Goal: Use online tool/utility: Use online tool/utility

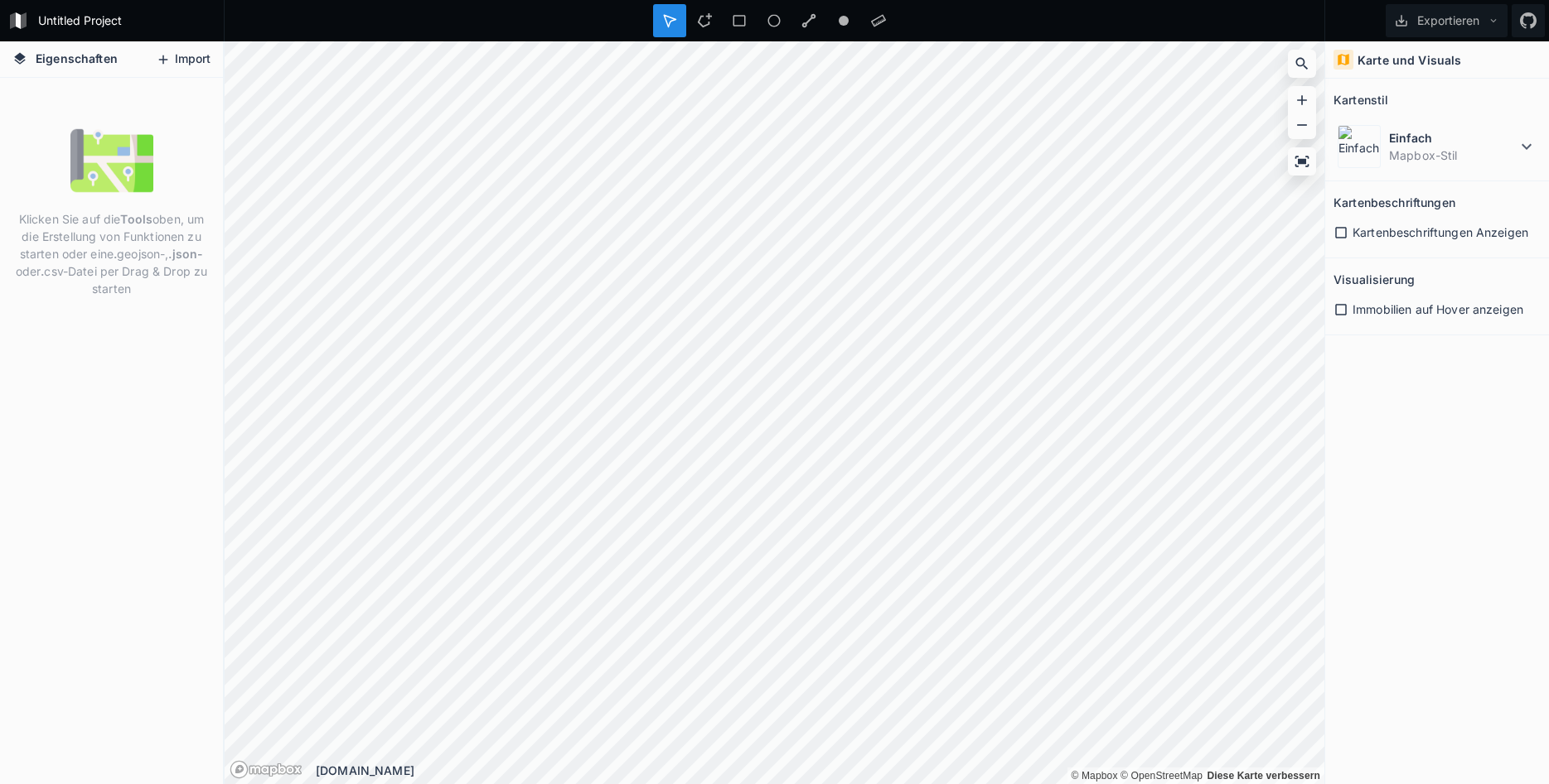
click at [191, 61] on button "Import" at bounding box center [183, 59] width 71 height 26
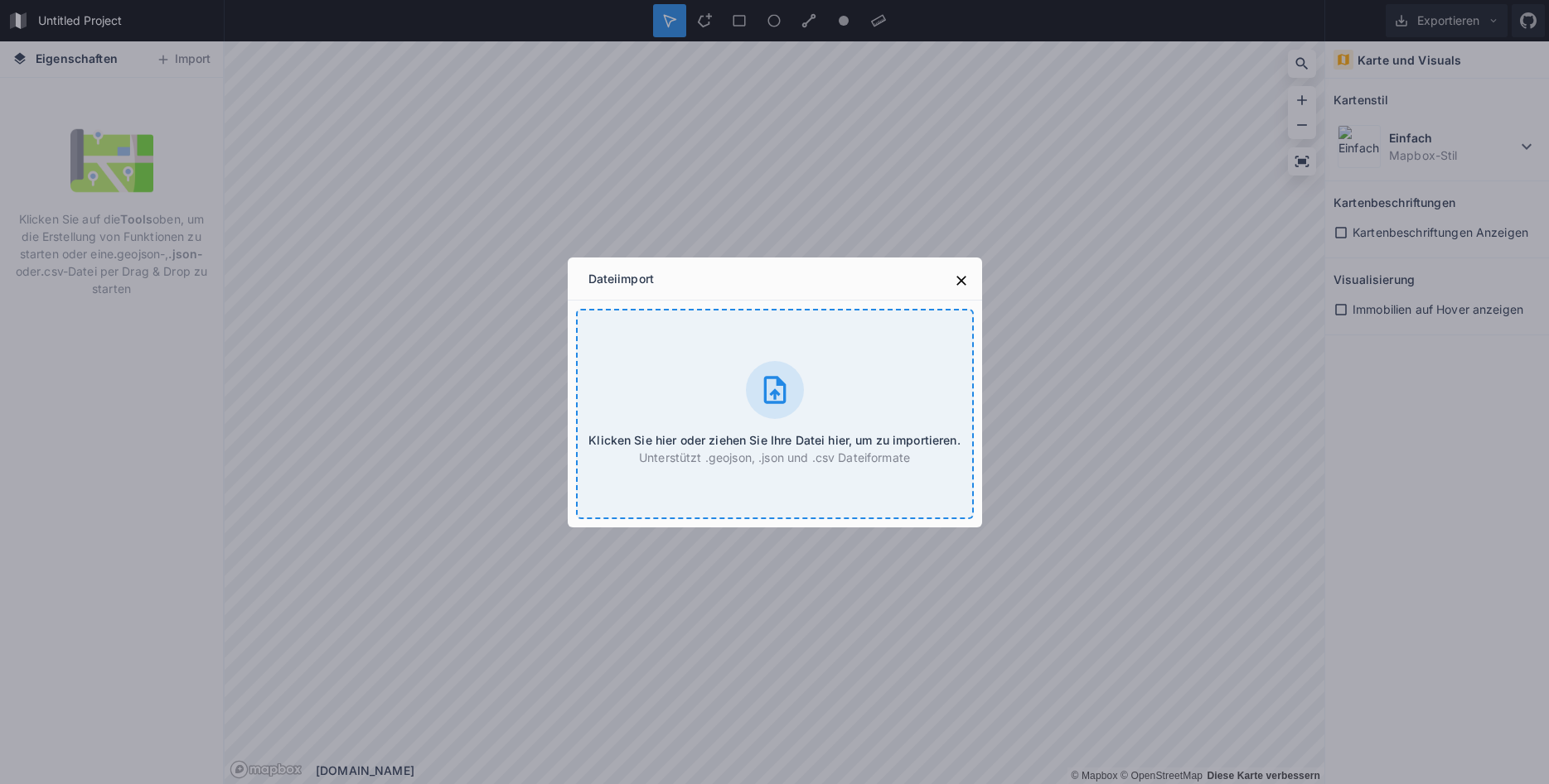
click at [784, 432] on h4 "Klicken Sie hier oder ziehen Sie Ihre Datei hier, um zu importieren." at bounding box center [774, 439] width 372 height 17
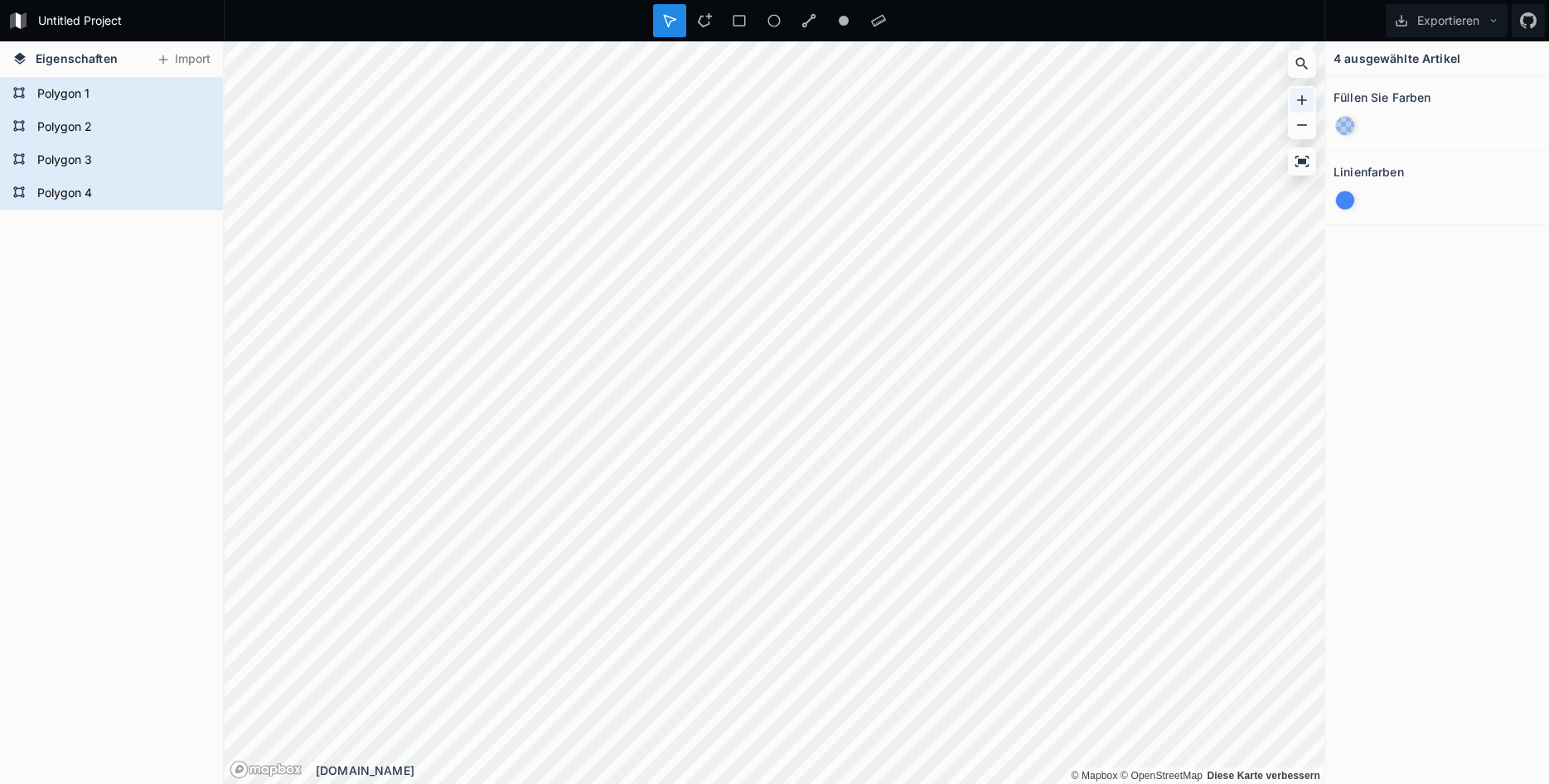
click at [1302, 98] on icon at bounding box center [1301, 100] width 10 height 10
click at [1305, 123] on icon at bounding box center [1301, 125] width 16 height 16
click at [1350, 203] on div at bounding box center [1345, 201] width 18 height 18
click at [1345, 124] on div at bounding box center [1345, 126] width 18 height 18
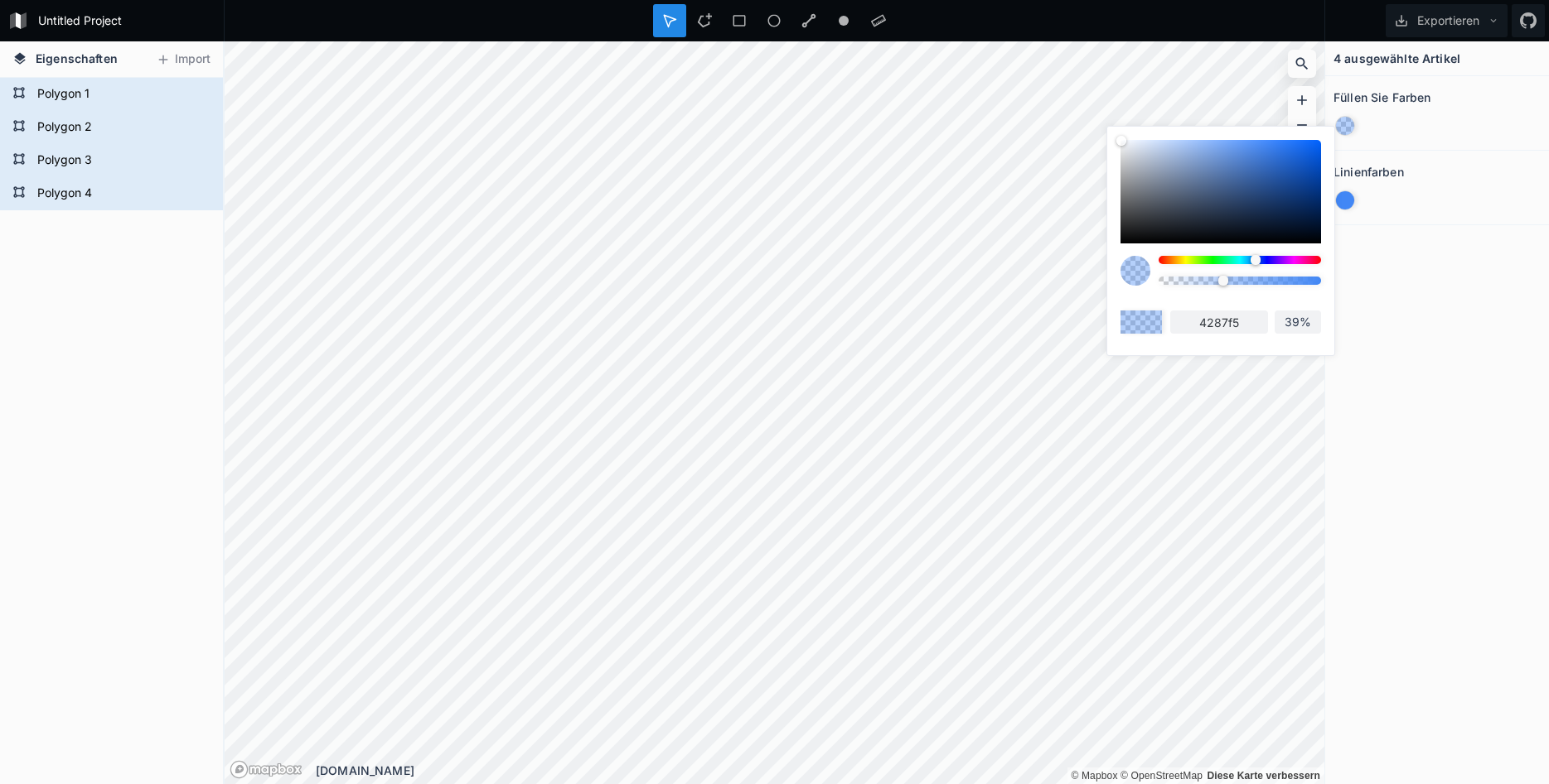
click at [1271, 169] on div at bounding box center [1220, 192] width 201 height 104
type input "2e63b8"
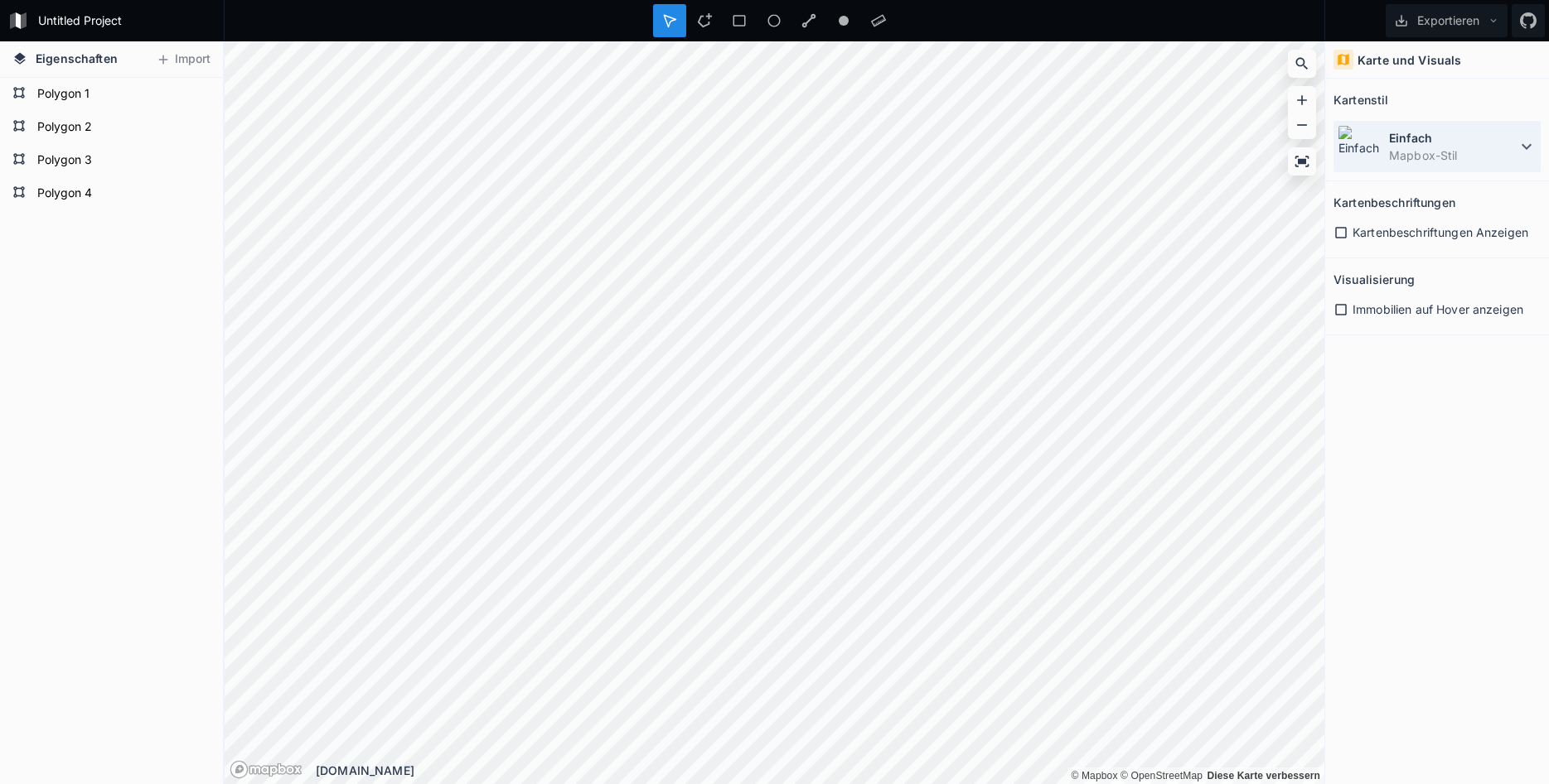
click at [1417, 148] on dd "Mapbox-Stil" at bounding box center [1453, 155] width 128 height 17
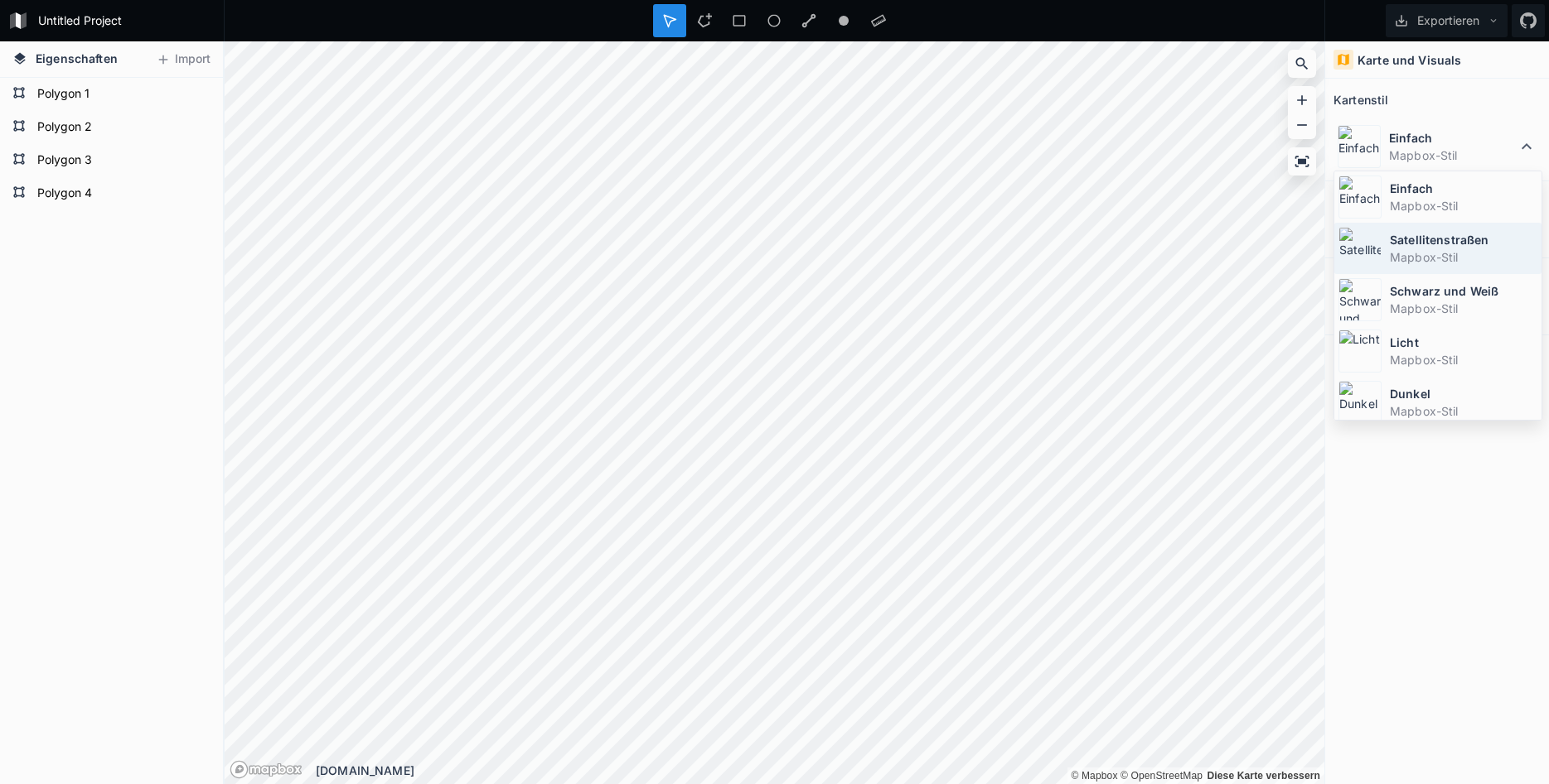
click at [1421, 239] on dt "Satellitenstraßen" at bounding box center [1463, 239] width 148 height 17
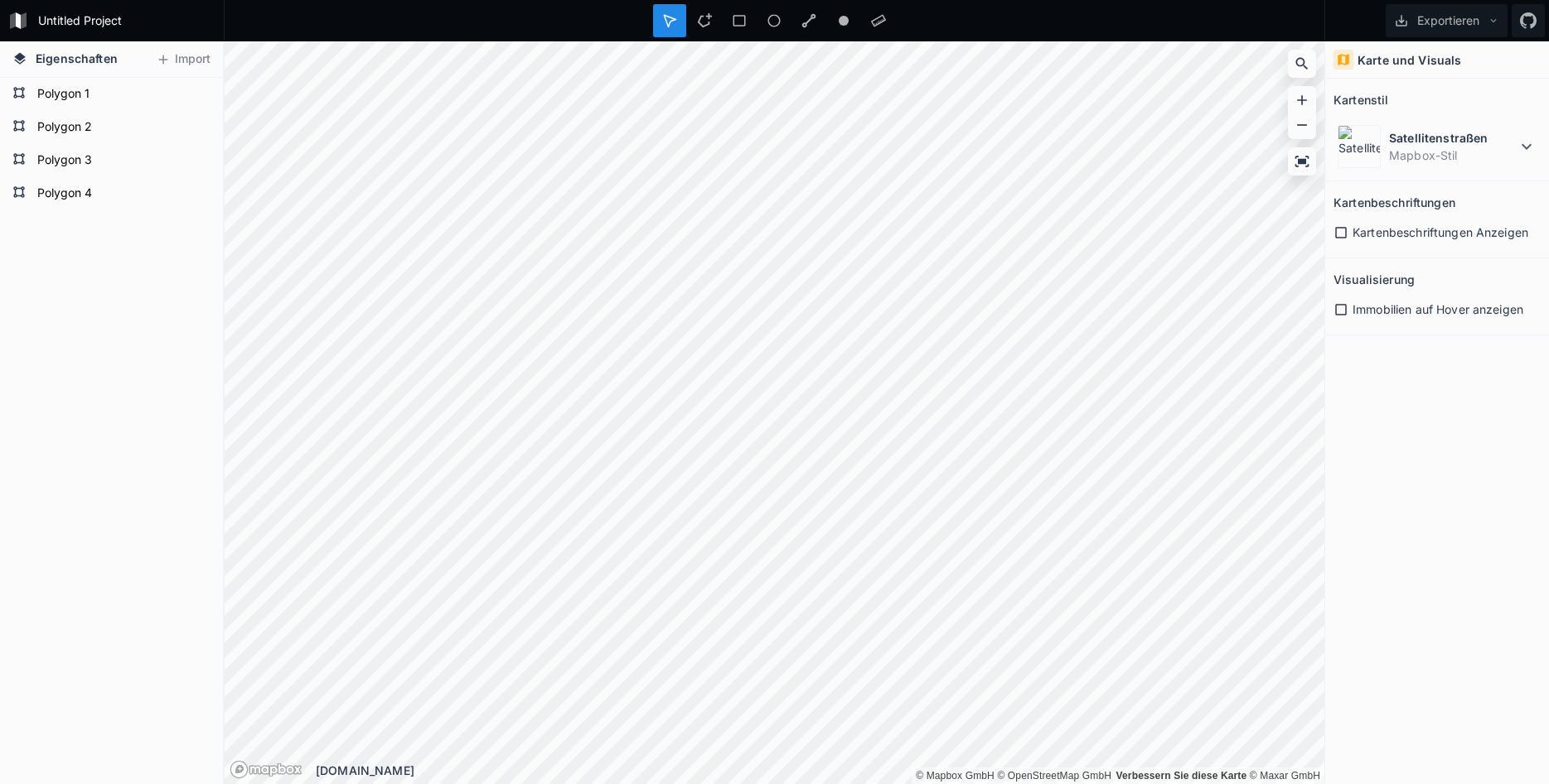
click at [1427, 233] on span "Kartenbeschriftungen Anzeigen" at bounding box center [1440, 231] width 176 height 17
click at [1420, 303] on span "Immobilien auf Hover anzeigen" at bounding box center [1438, 309] width 171 height 17
click at [1486, 142] on dt "Satellitenstraßen" at bounding box center [1453, 138] width 128 height 17
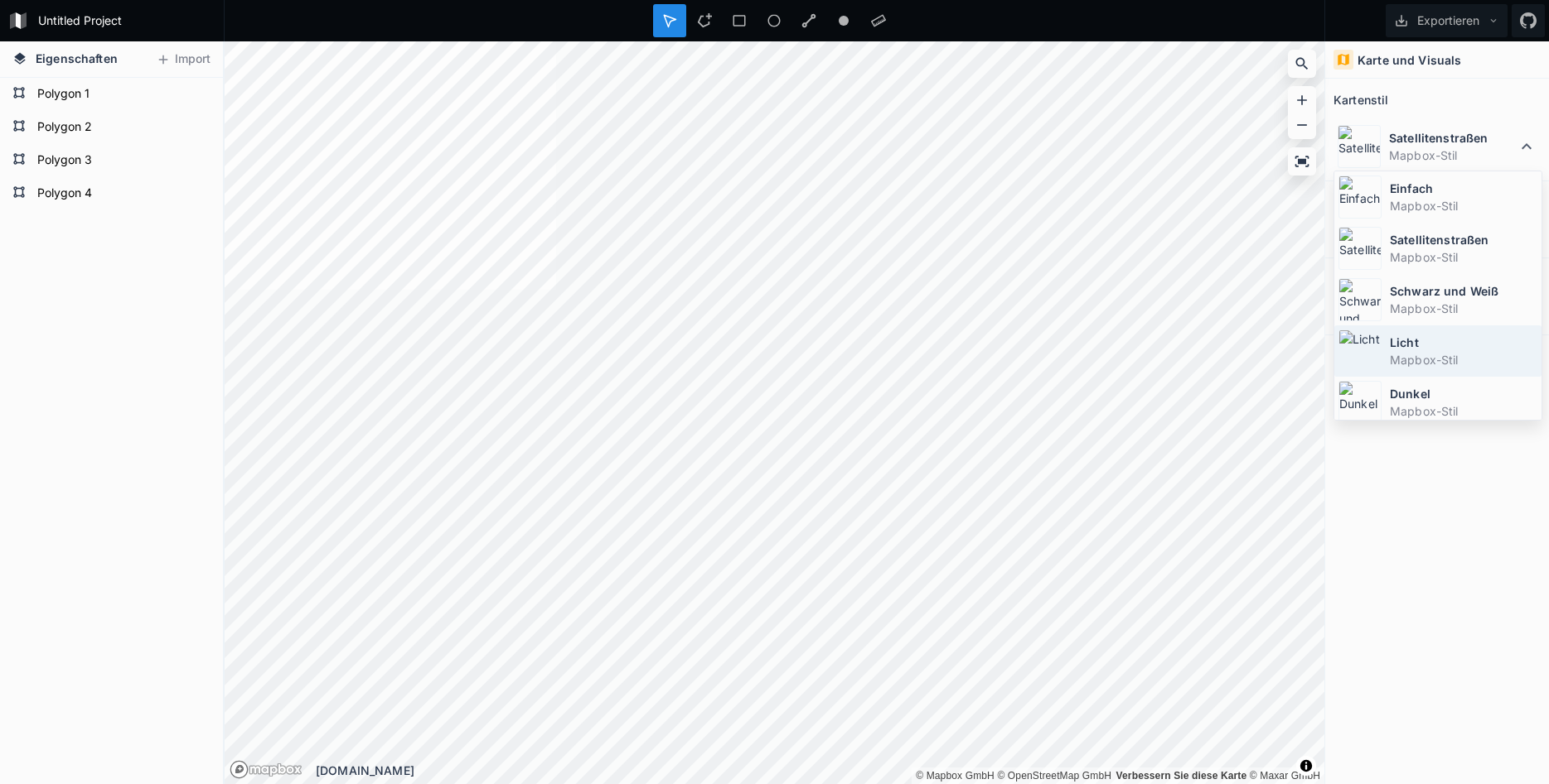
click at [1439, 358] on dd "Mapbox-Stil" at bounding box center [1463, 359] width 148 height 17
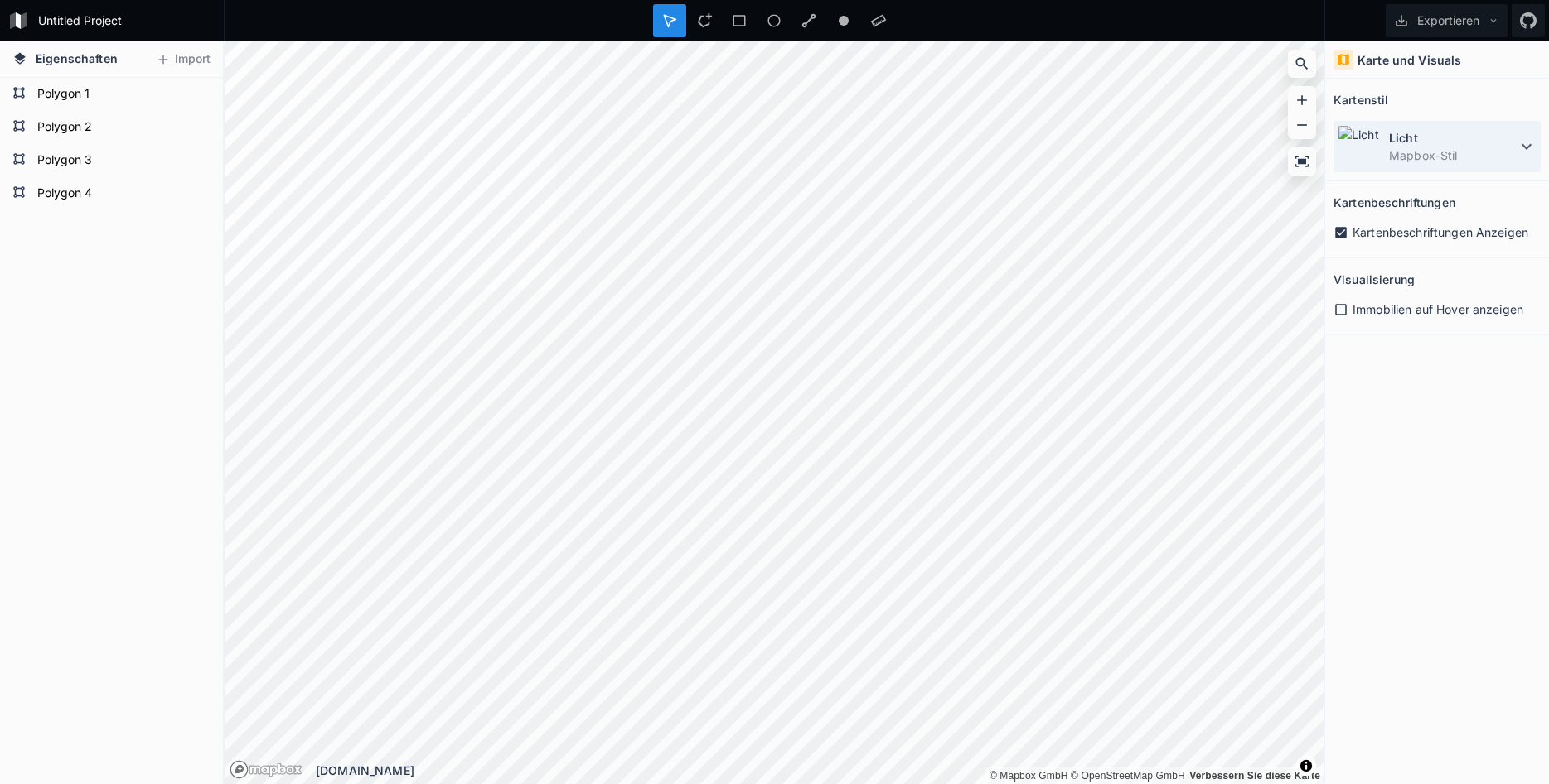
click at [1462, 151] on dd "Mapbox-Stil" at bounding box center [1453, 155] width 128 height 17
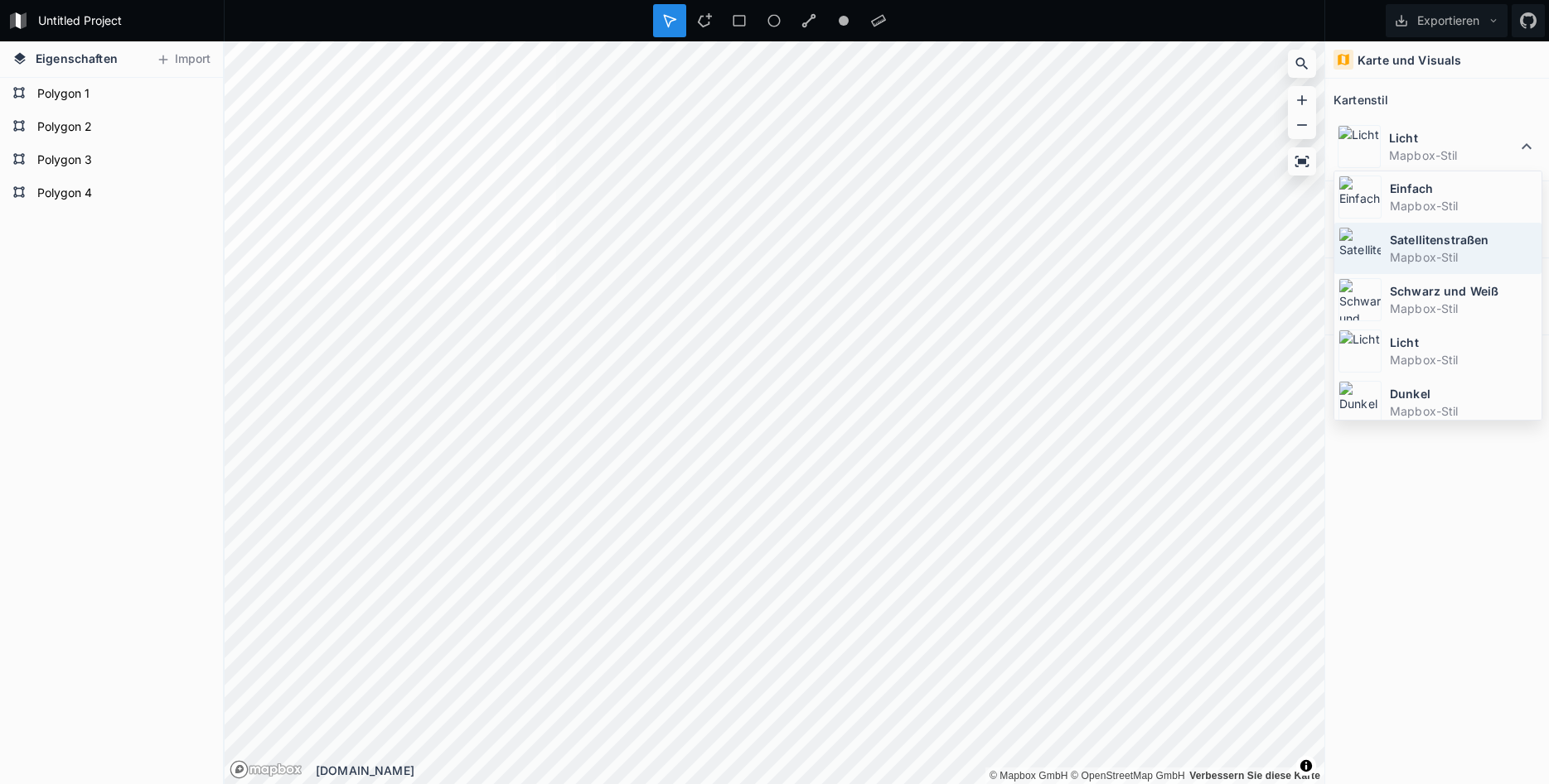
scroll to position [111, 0]
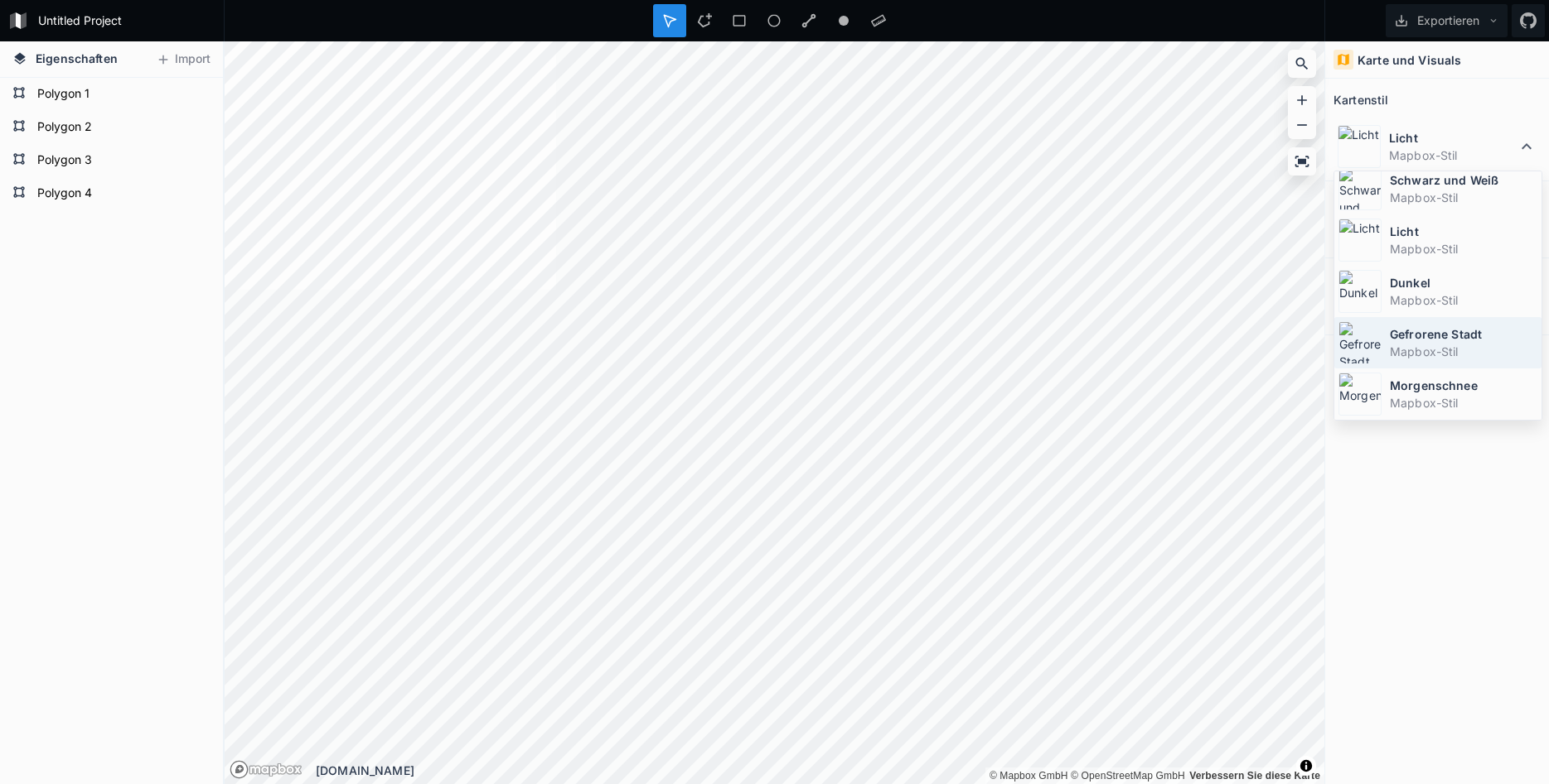
click at [1445, 344] on dd "Mapbox-Stil" at bounding box center [1463, 351] width 148 height 17
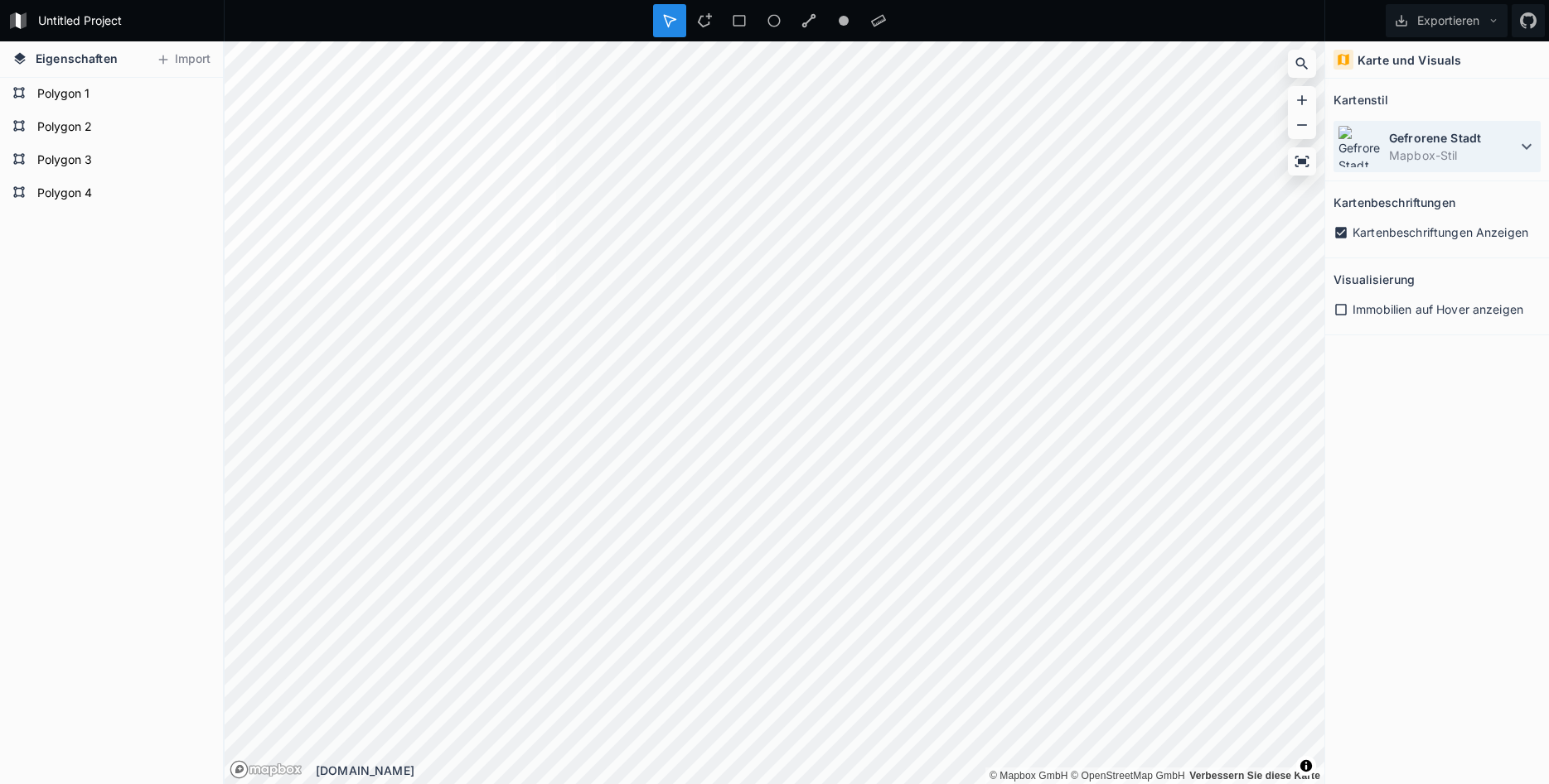
click at [1472, 158] on dd "Mapbox-Stil" at bounding box center [1453, 155] width 128 height 17
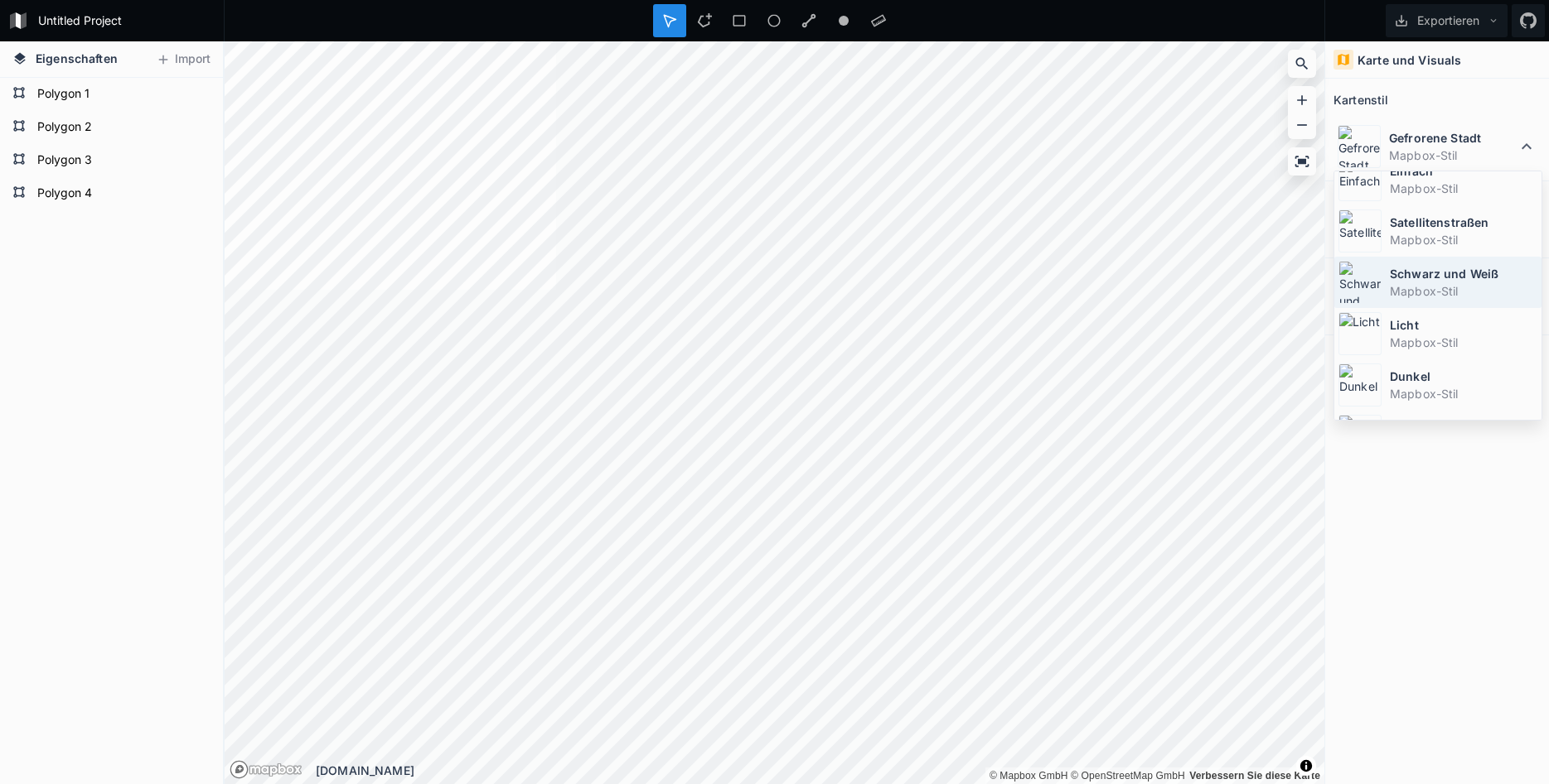
scroll to position [0, 0]
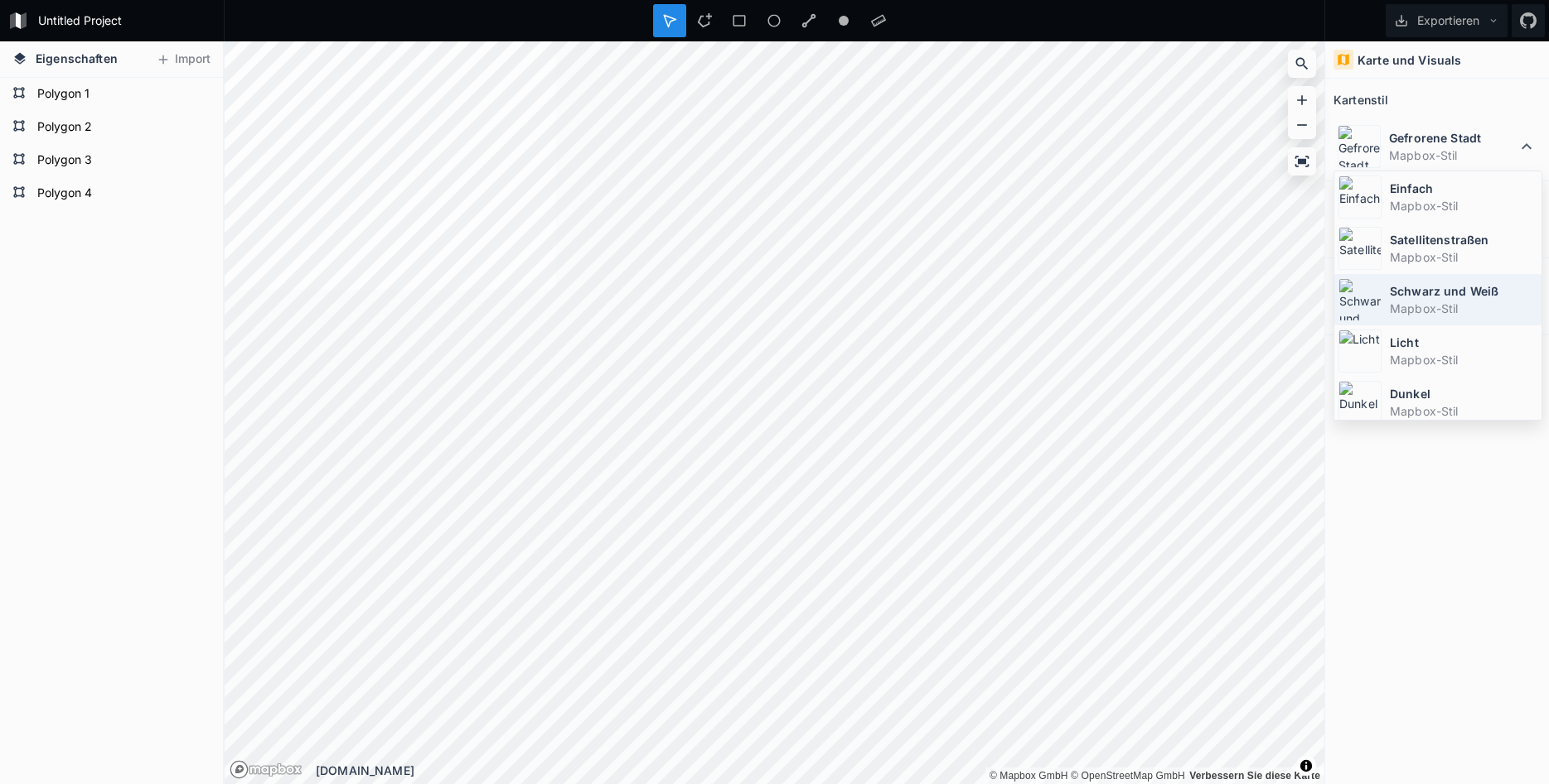
click at [1412, 186] on dt "Einfach" at bounding box center [1463, 188] width 148 height 17
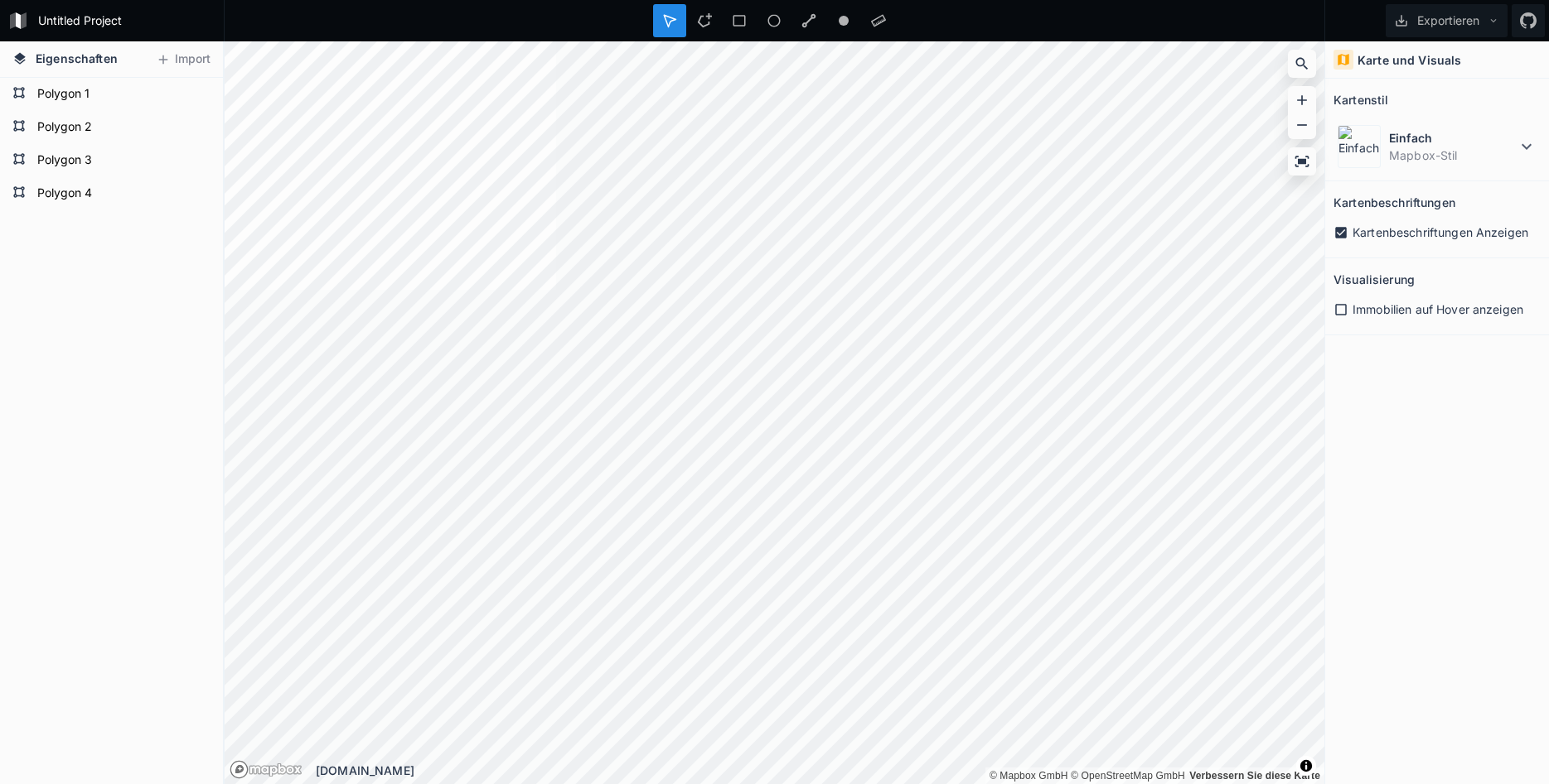
click at [1511, 57] on div "Karte und Visuals" at bounding box center [1436, 59] width 223 height 37
click at [1375, 44] on div "Karte und Visuals" at bounding box center [1436, 59] width 223 height 37
click at [1375, 88] on h2 "Kartenstil" at bounding box center [1361, 100] width 55 height 26
click at [1382, 140] on div "Einfach Mapbox-Stil" at bounding box center [1437, 146] width 207 height 51
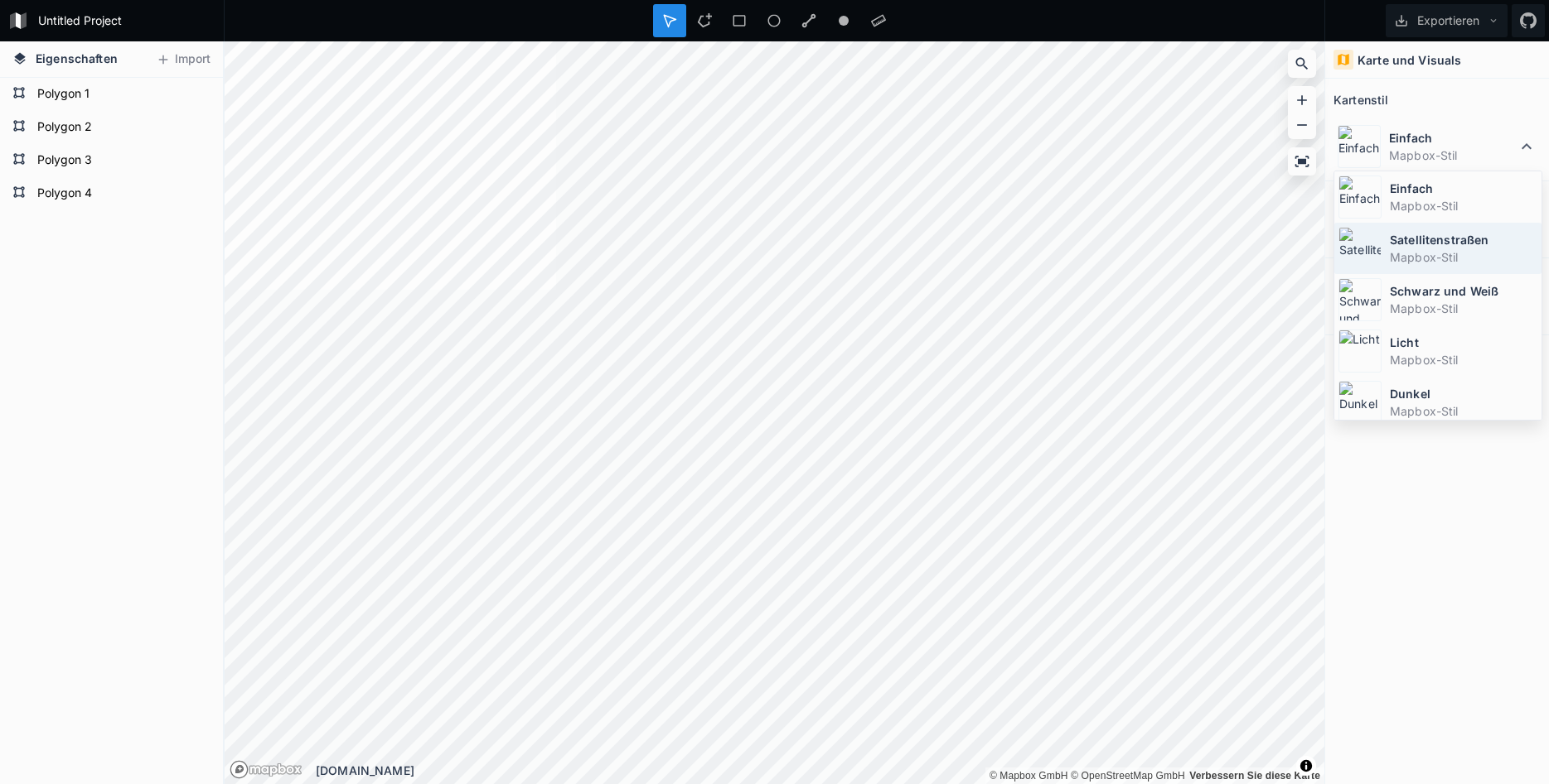
click at [1377, 231] on img at bounding box center [1360, 248] width 43 height 43
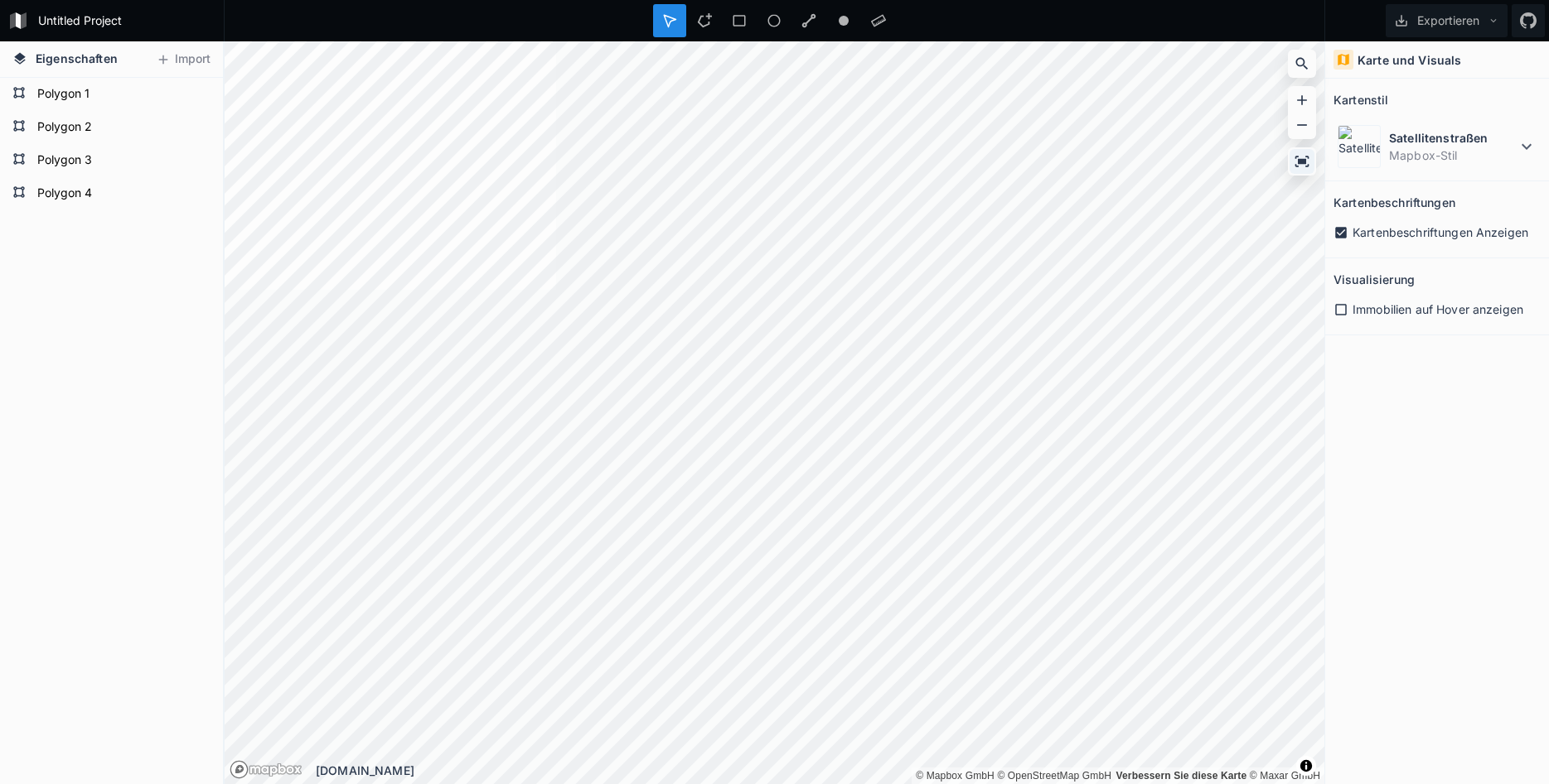
click at [1298, 165] on icon at bounding box center [1301, 161] width 16 height 16
click at [1296, 123] on icon at bounding box center [1301, 125] width 16 height 16
click at [12, 57] on h4 "Eigenschaften" at bounding box center [65, 59] width 122 height 36
click at [1459, 26] on button "Exportieren" at bounding box center [1445, 21] width 122 height 33
click at [1457, 56] on div "Bild exportieren" at bounding box center [1457, 61] width 166 height 34
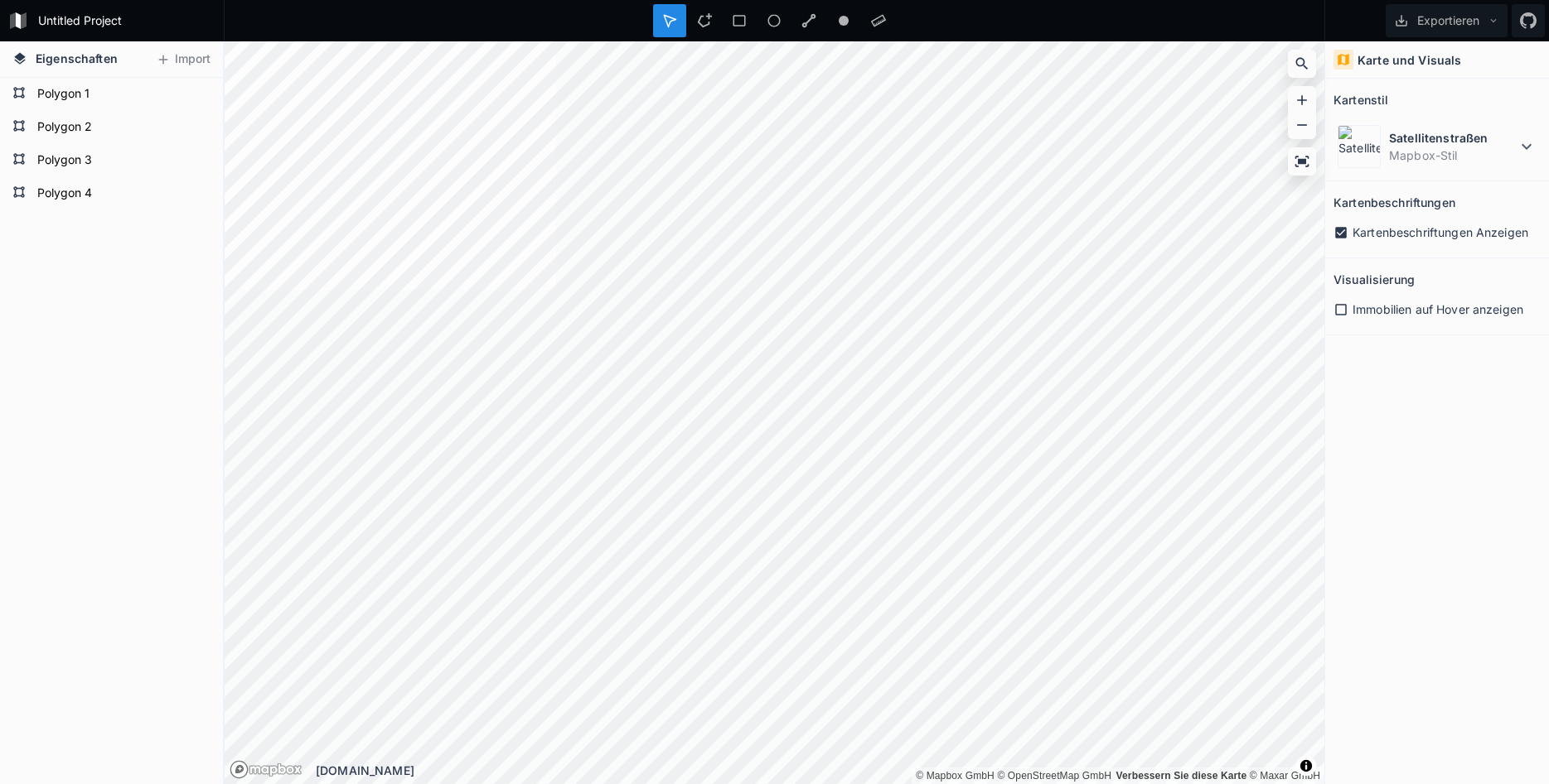
click at [1422, 432] on div "Karte und Visuals Kartenstil Satellitenstraßen Mapbox-Stil Kartenbeschriftungen…" at bounding box center [1436, 412] width 223 height 743
